Goal: Transaction & Acquisition: Purchase product/service

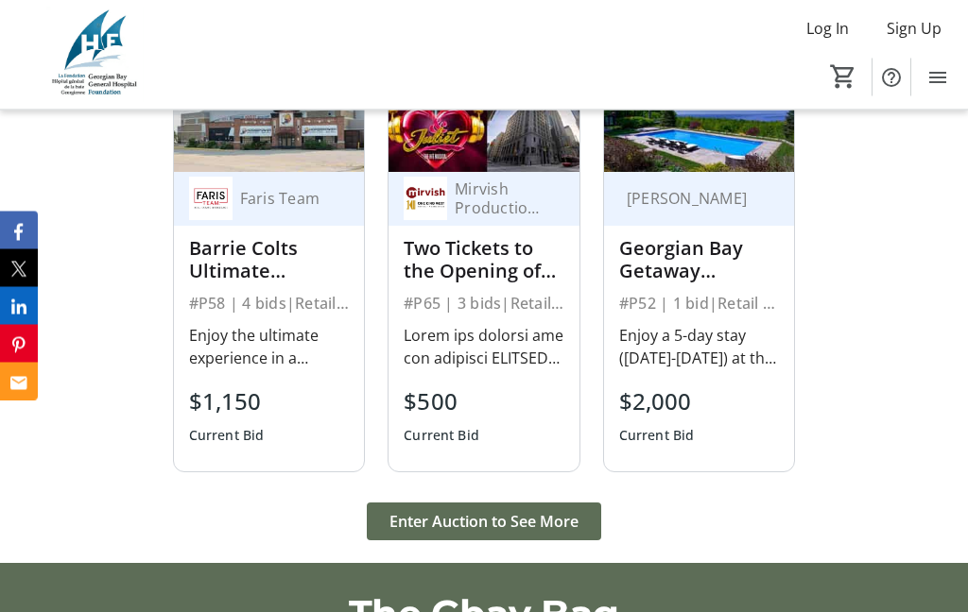
scroll to position [2296, 0]
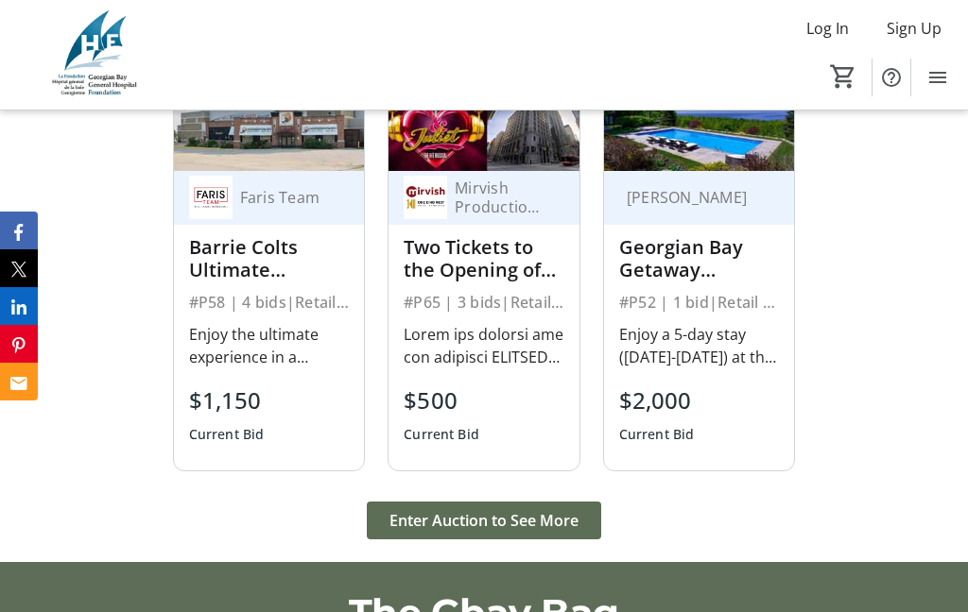
click at [535, 532] on span "Enter Auction to See More" at bounding box center [483, 520] width 189 height 23
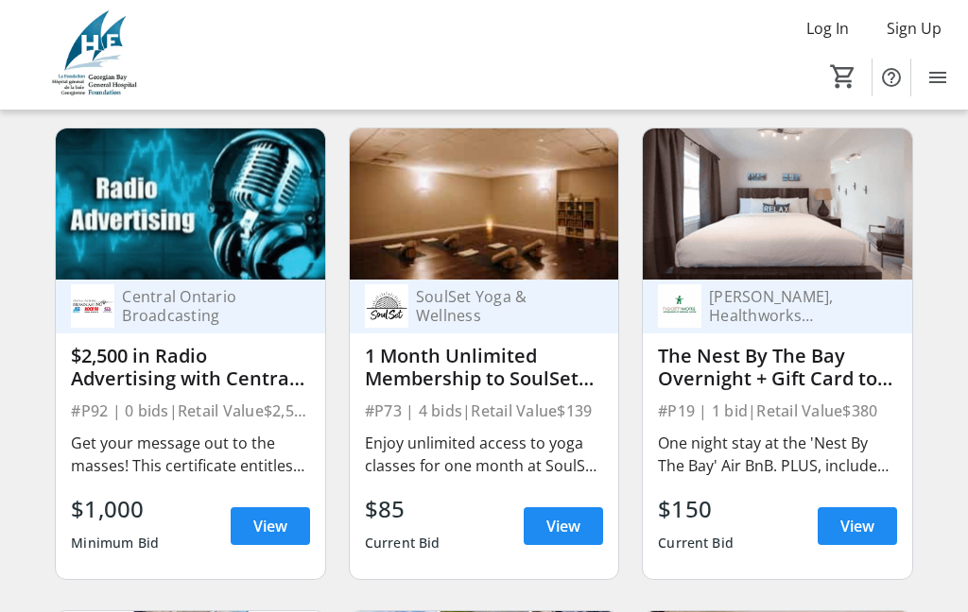
scroll to position [5542, 0]
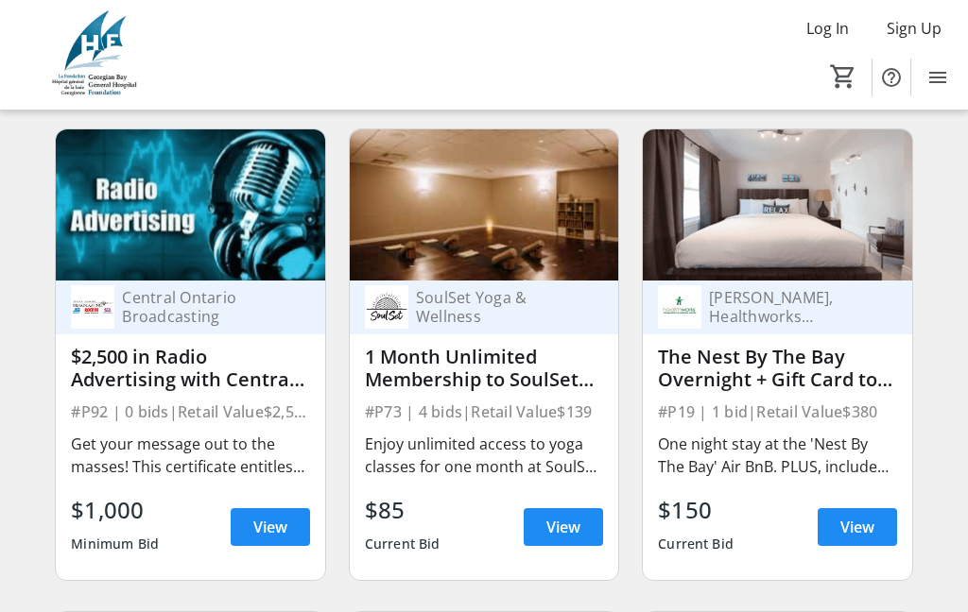
click at [529, 362] on div "1 Month Unlimited Membership to SoulSet Yoga & Wellness" at bounding box center [484, 368] width 238 height 45
click at [566, 526] on span "View" at bounding box center [563, 527] width 34 height 23
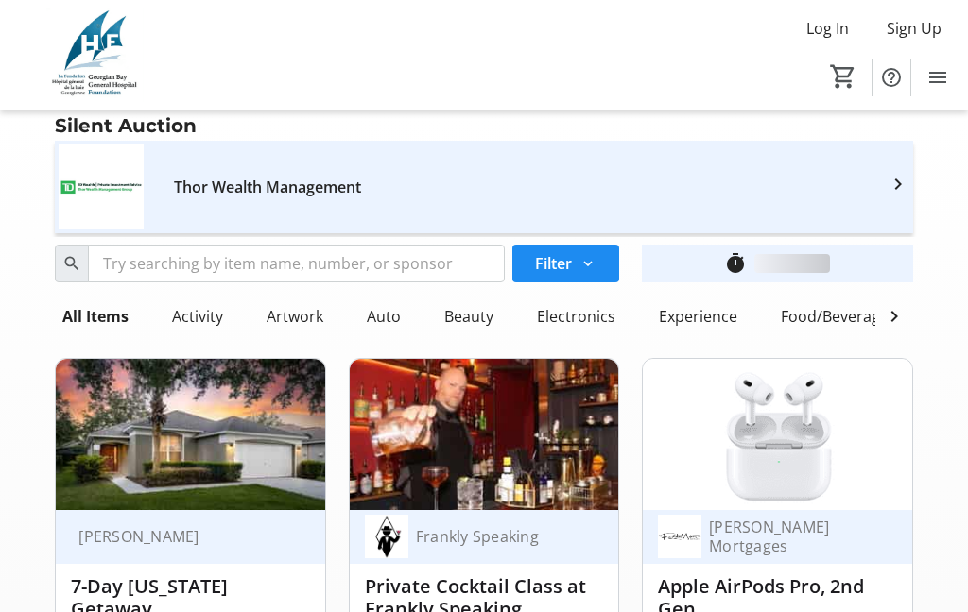
scroll to position [5542, 0]
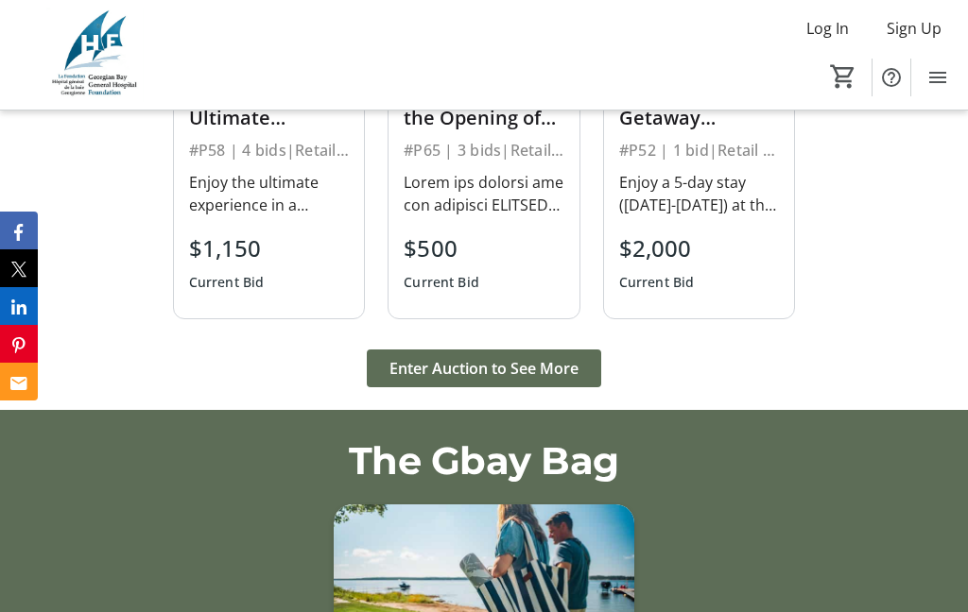
scroll to position [2296, 0]
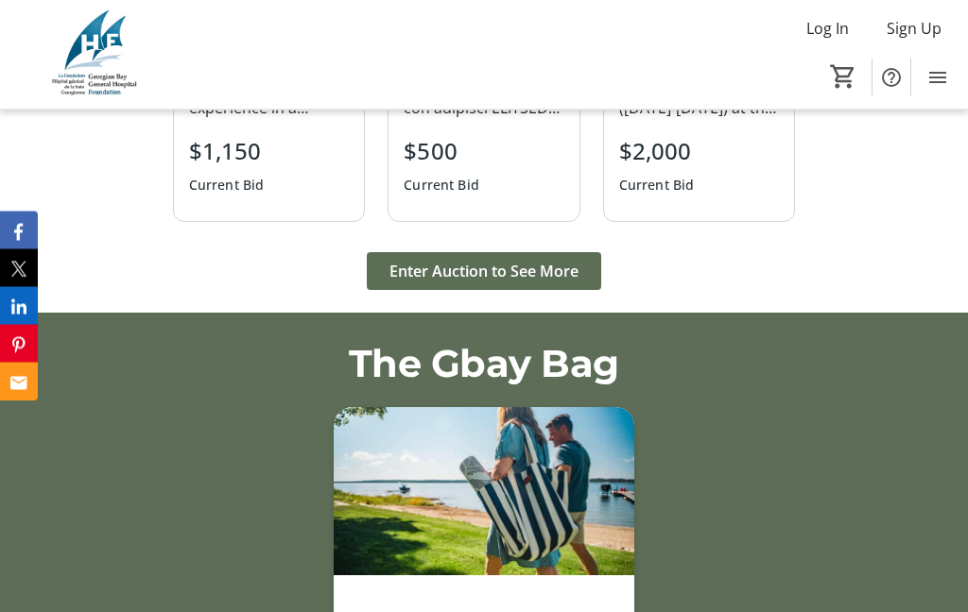
scroll to position [2546, 0]
click at [482, 294] on span at bounding box center [484, 271] width 234 height 45
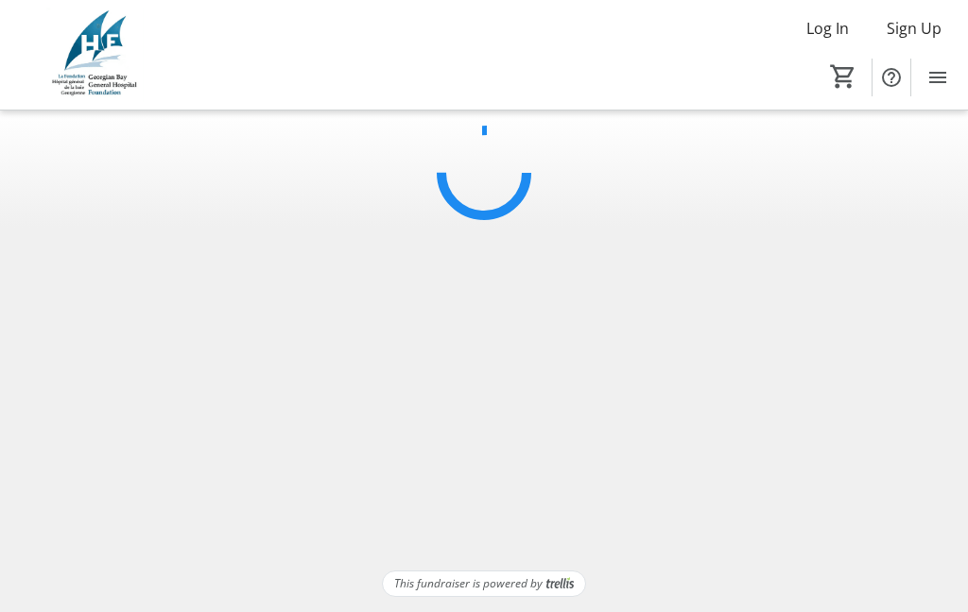
scroll to position [76, 0]
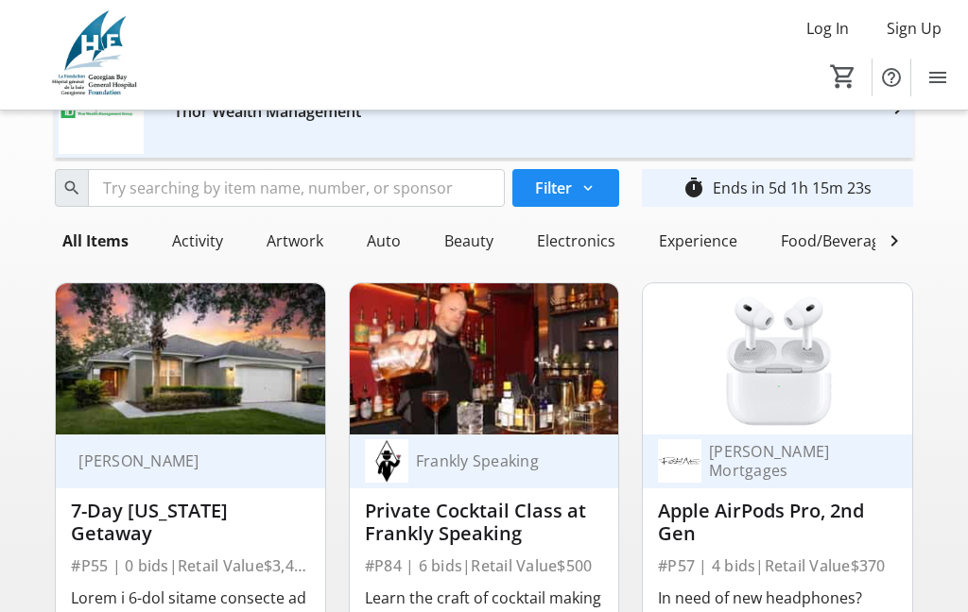
click at [583, 198] on span at bounding box center [565, 187] width 107 height 45
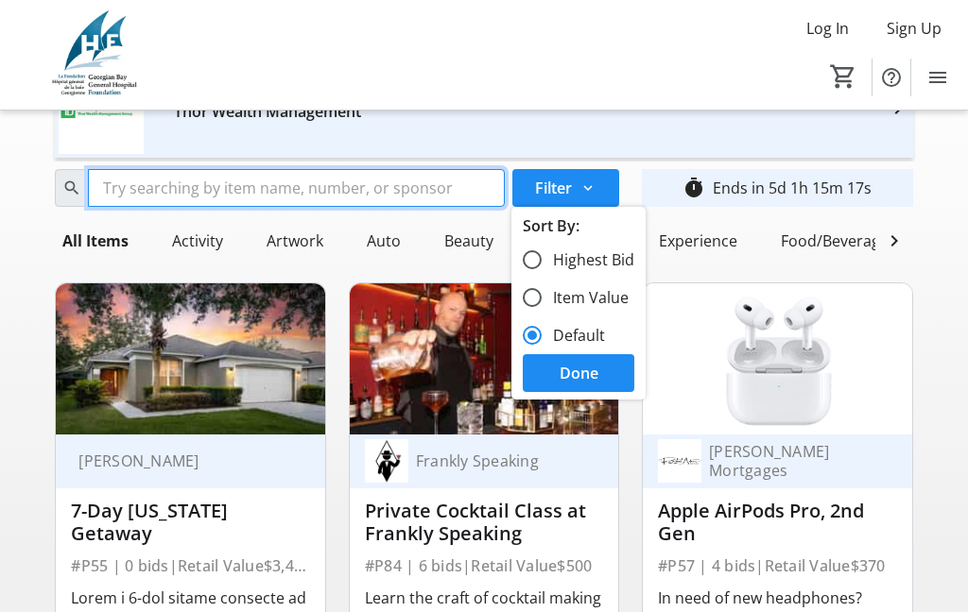
click at [179, 194] on input "Search" at bounding box center [296, 188] width 417 height 38
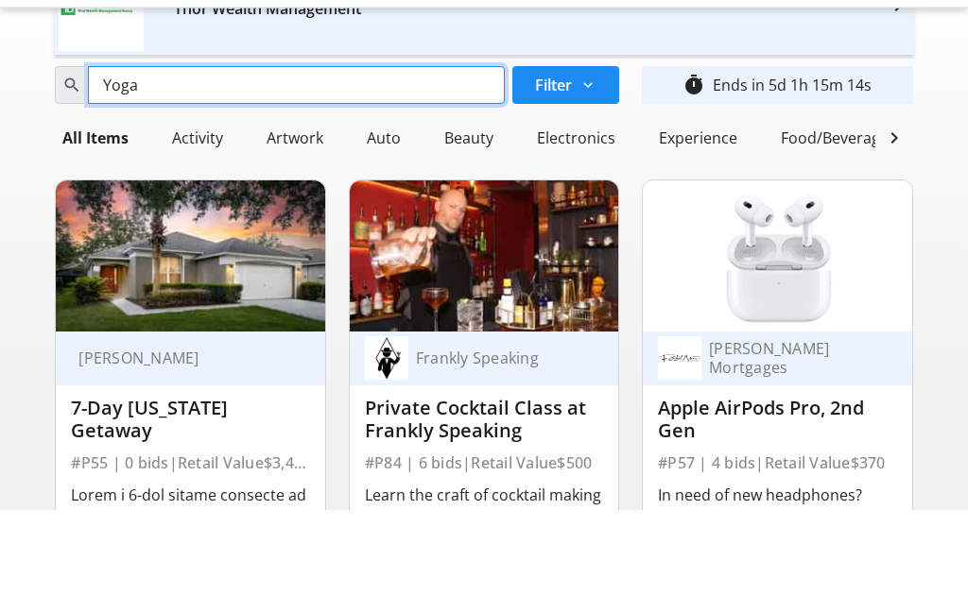
type input "Yoga"
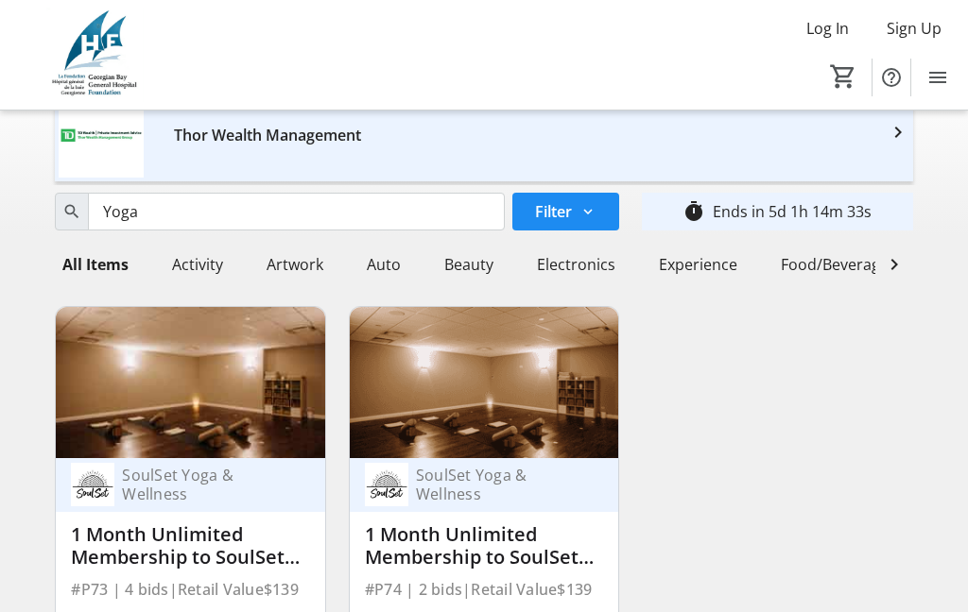
scroll to position [0, 0]
